Goal: Navigation & Orientation: Find specific page/section

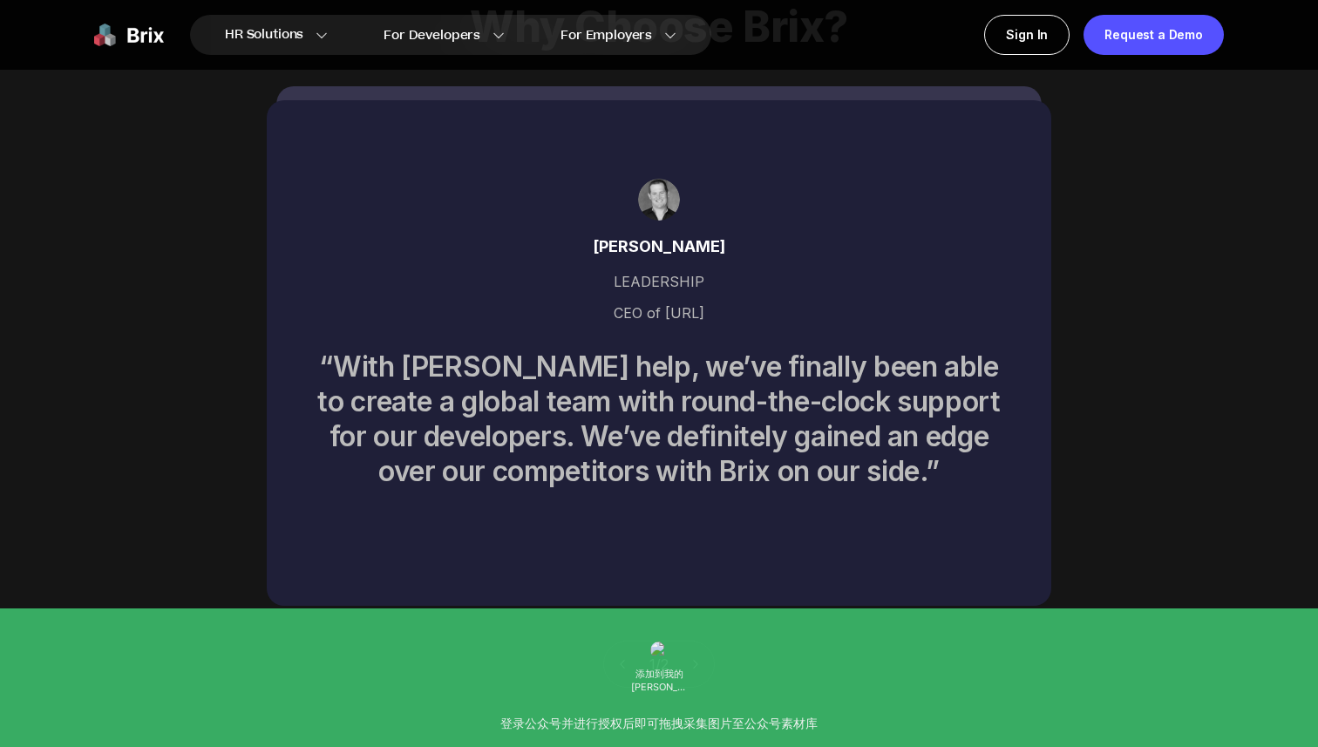
scroll to position [8904, 0]
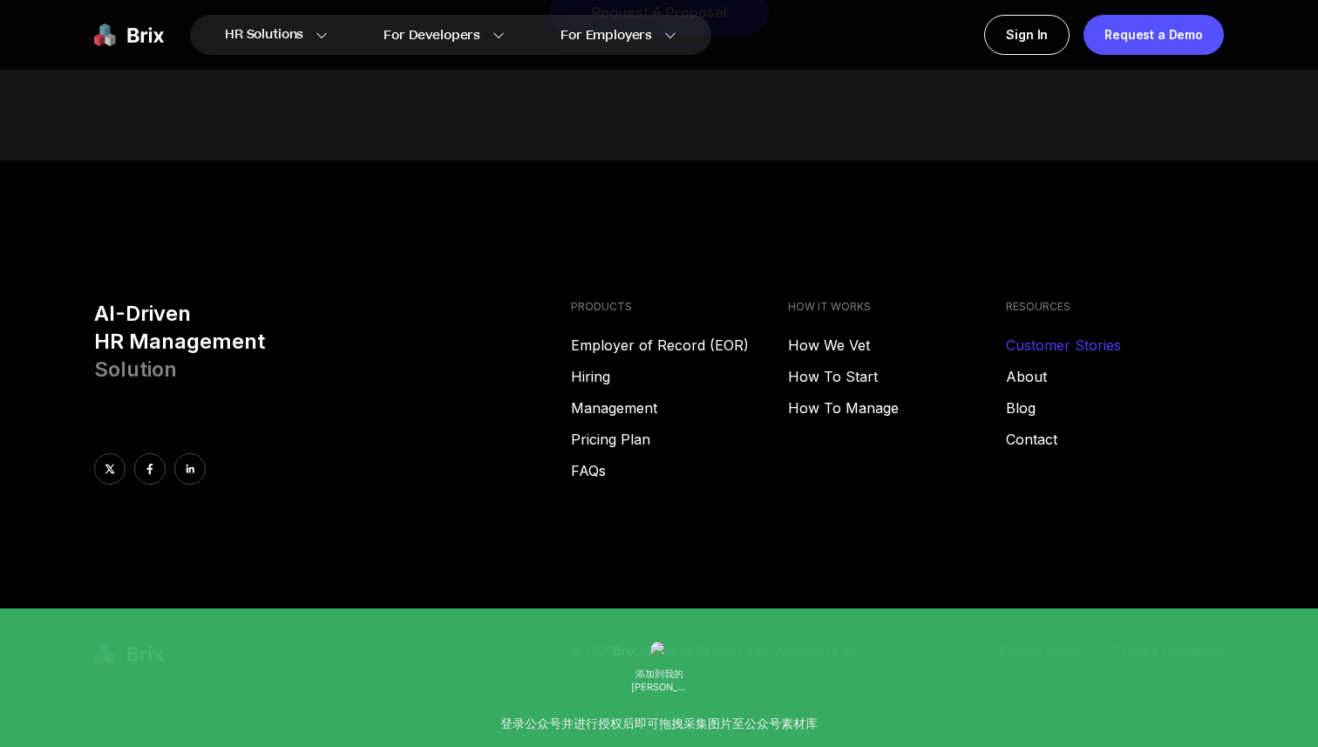
click at [1064, 335] on link "Customer Stories" at bounding box center [1115, 345] width 218 height 21
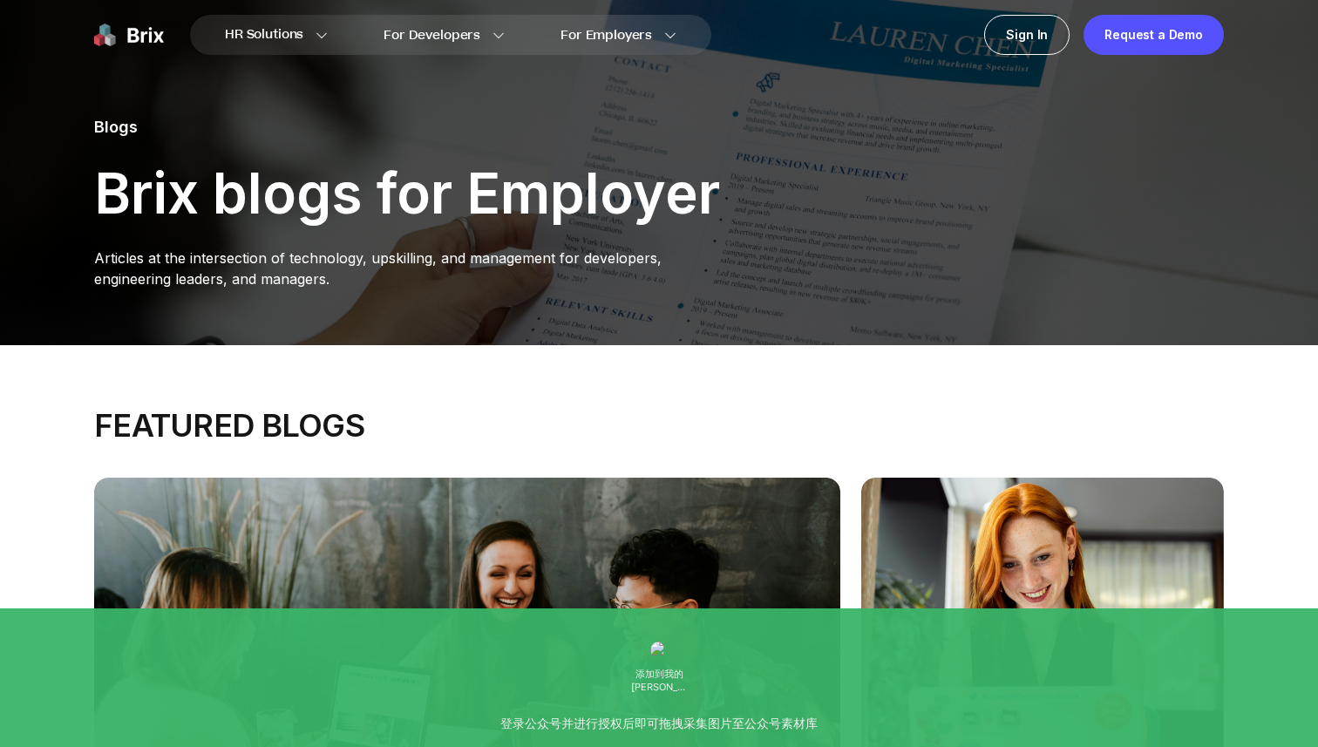
click at [147, 27] on img at bounding box center [129, 35] width 70 height 40
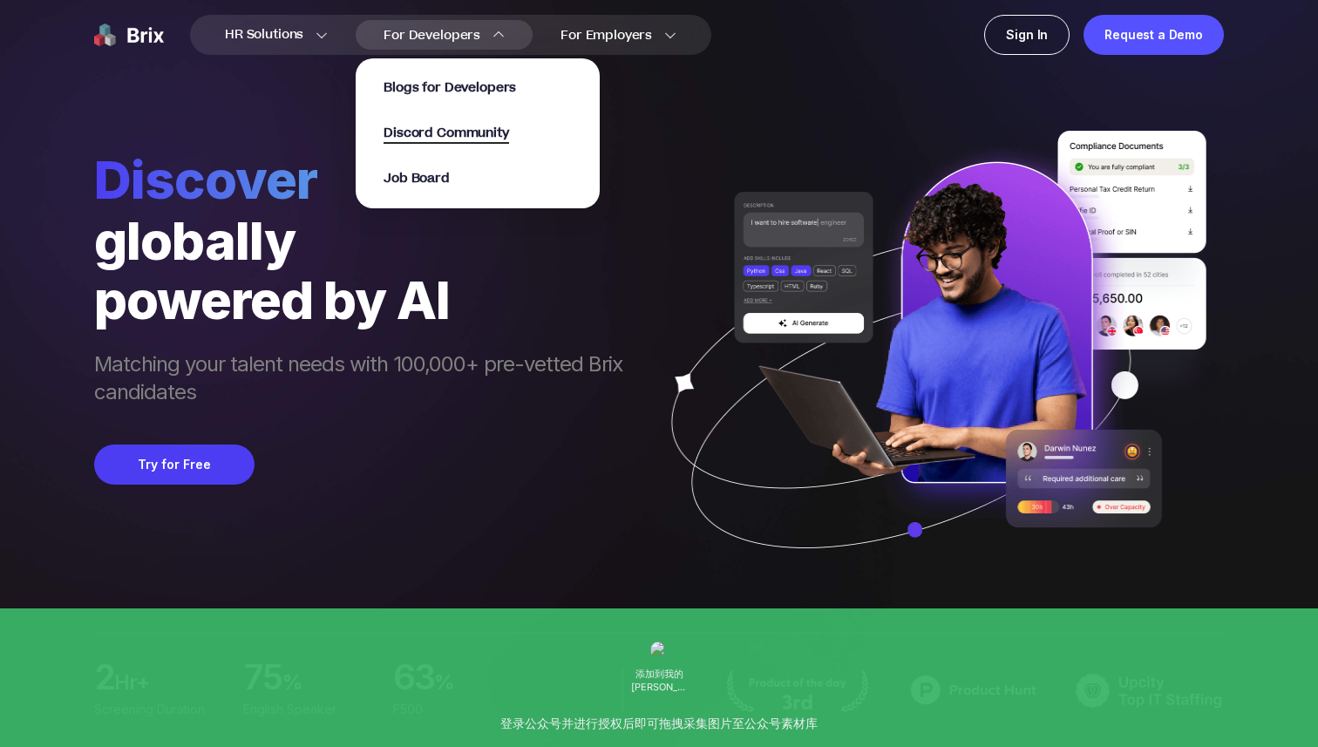
click at [438, 134] on span "Discord Community" at bounding box center [445, 134] width 125 height 20
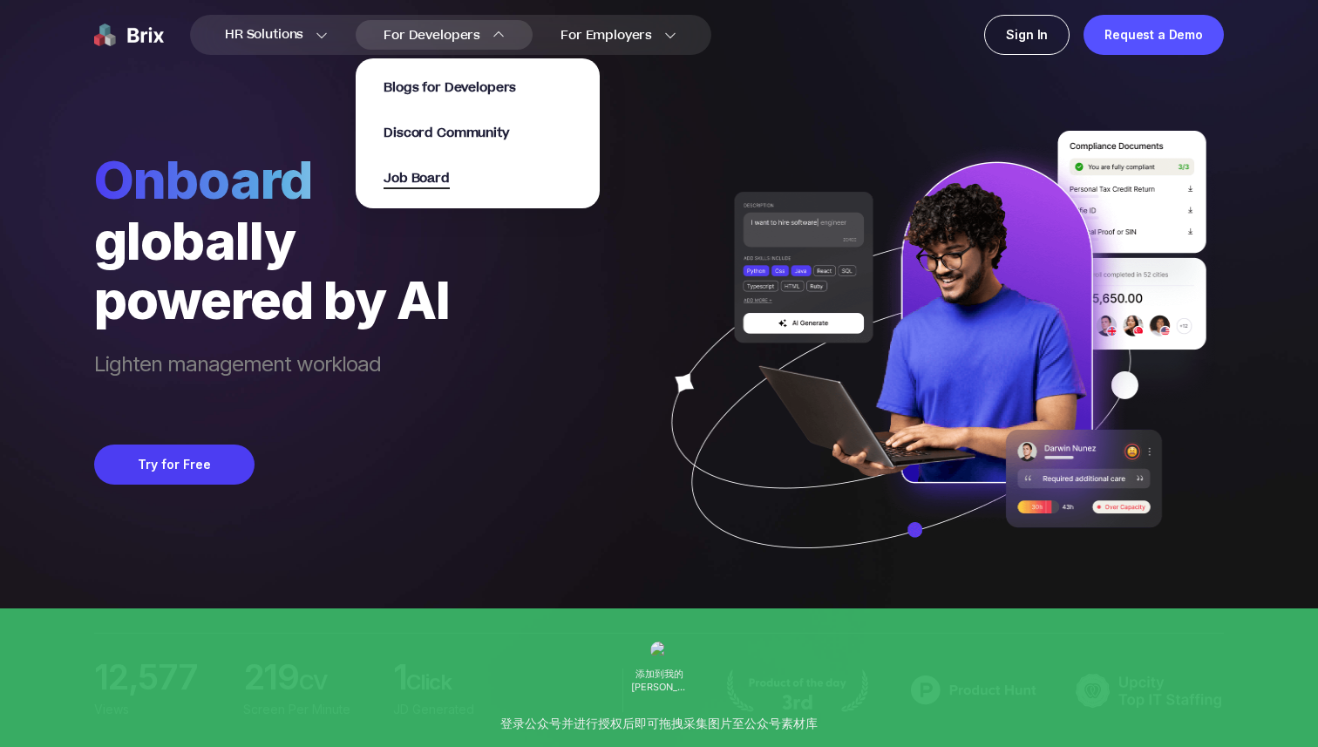
click at [411, 177] on span "Job Board" at bounding box center [416, 179] width 66 height 20
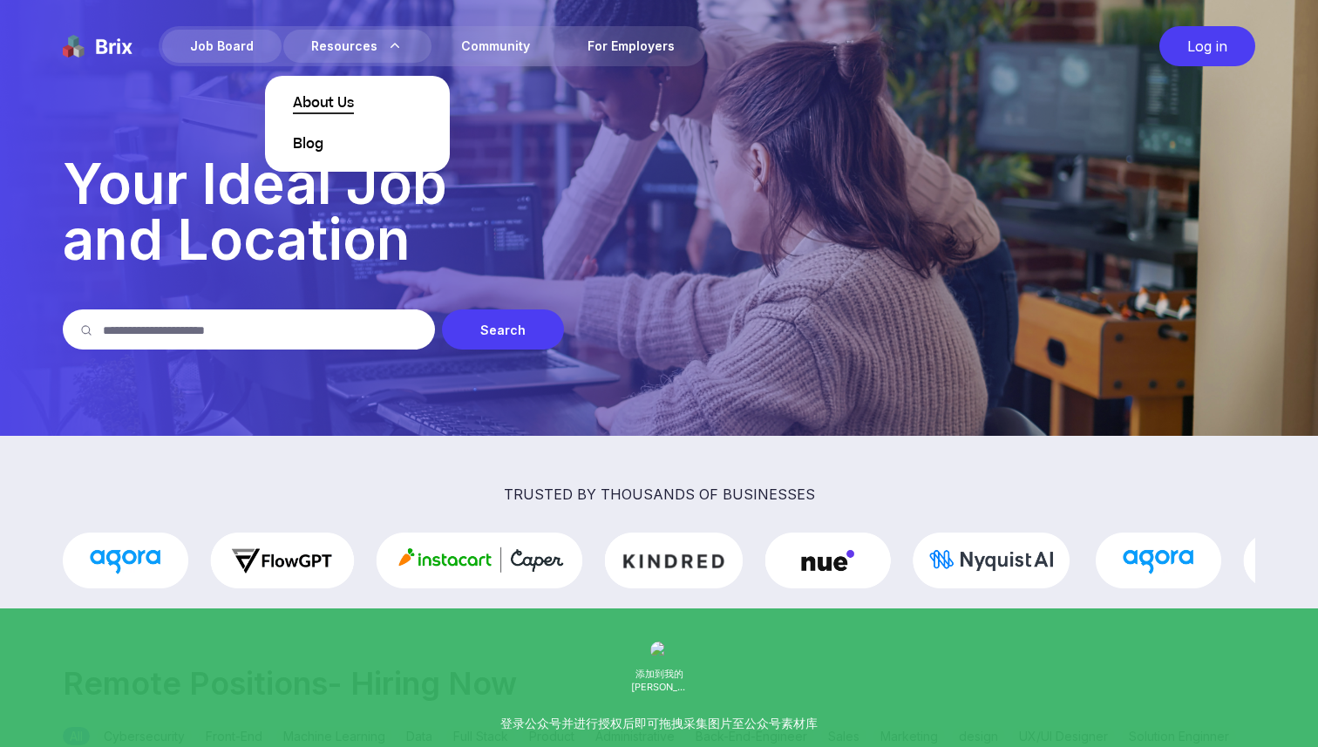
click at [329, 107] on span "About Us" at bounding box center [323, 103] width 61 height 21
